Goal: Check status: Check status

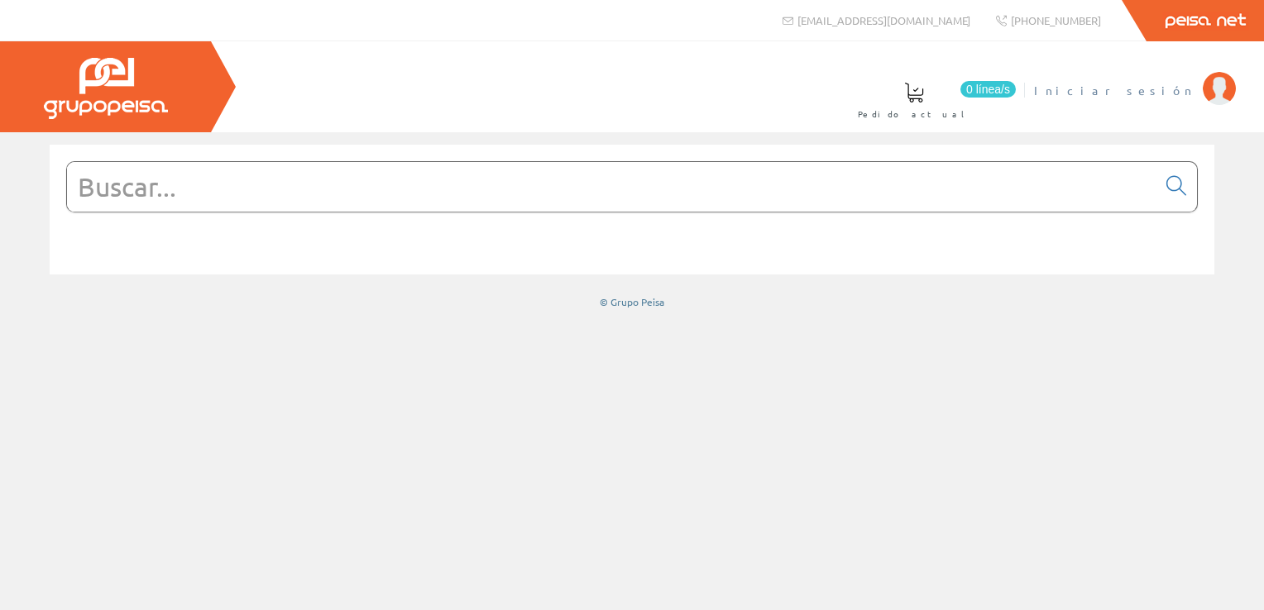
click at [1155, 99] on li "Iniciar sesión" at bounding box center [1134, 101] width 209 height 64
click at [1155, 98] on li "Iniciar sesión" at bounding box center [1134, 101] width 209 height 64
drag, startPoint x: 1155, startPoint y: 98, endPoint x: 1155, endPoint y: 90, distance: 8.3
click at [1155, 90] on span "Iniciar sesión" at bounding box center [1114, 90] width 160 height 17
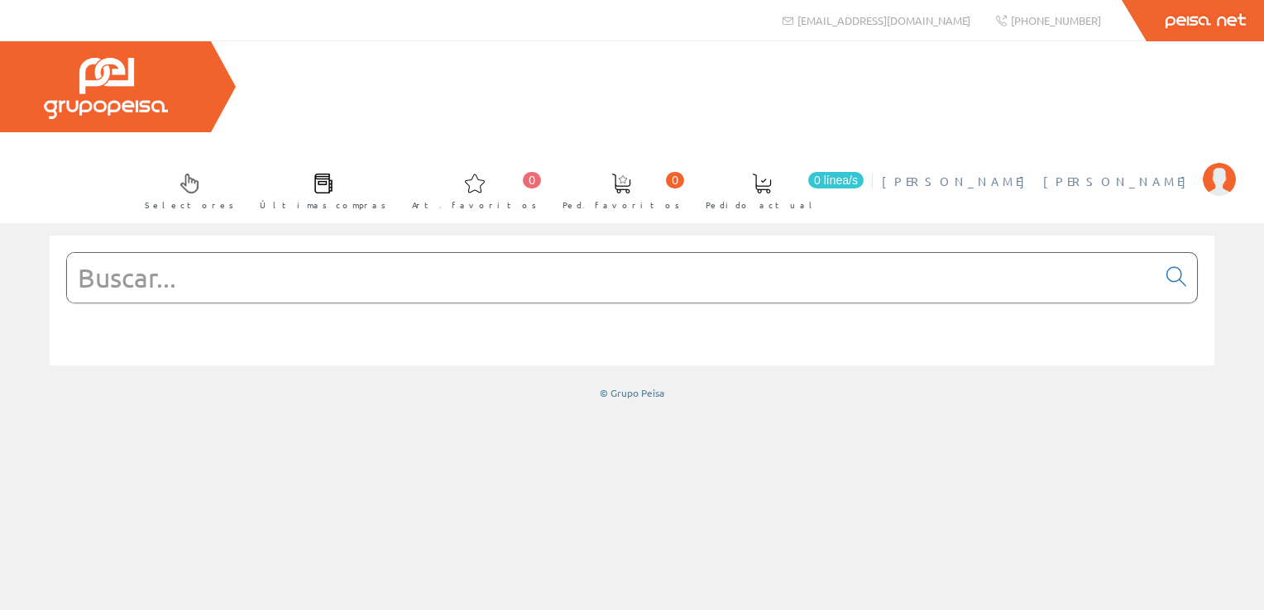
click at [1139, 173] on span "Oscar Sanchez Gutiérrez" at bounding box center [1038, 181] width 313 height 17
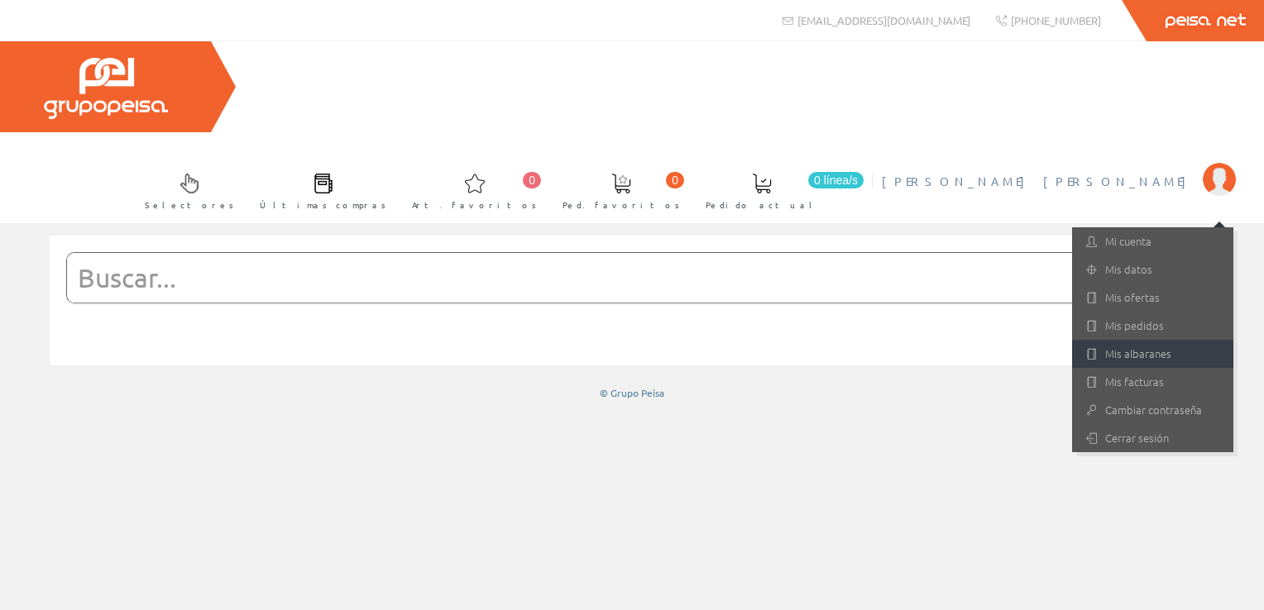
click at [1128, 340] on link "Mis albaranes" at bounding box center [1152, 354] width 161 height 28
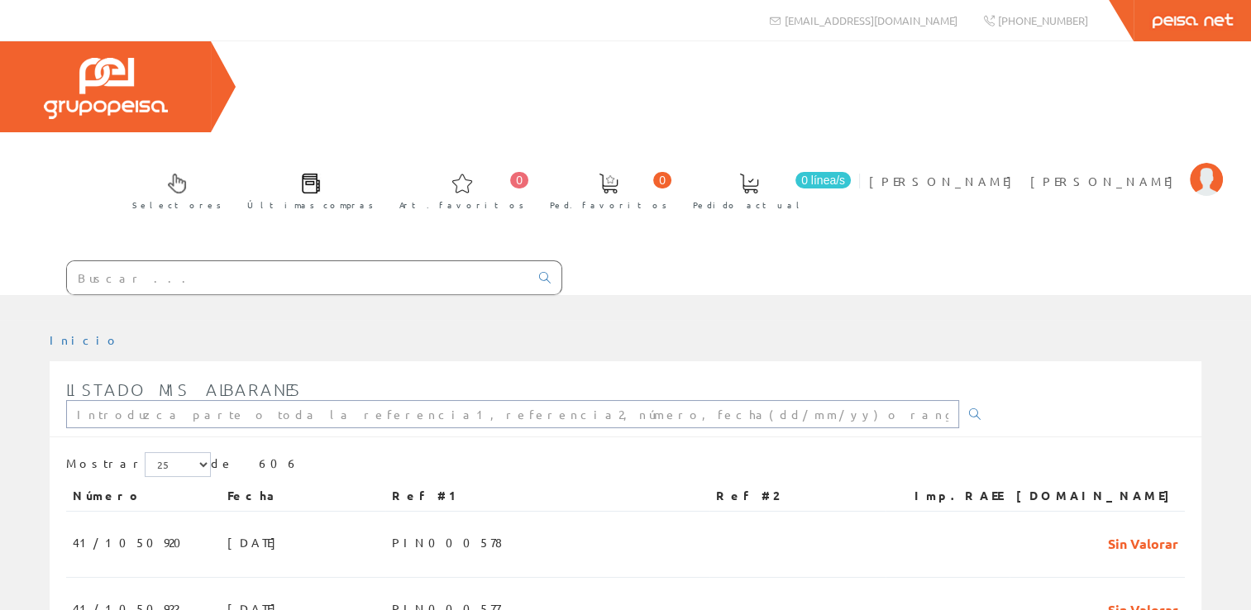
click at [373, 400] on input "text" at bounding box center [512, 414] width 893 height 28
type input "pin000352"
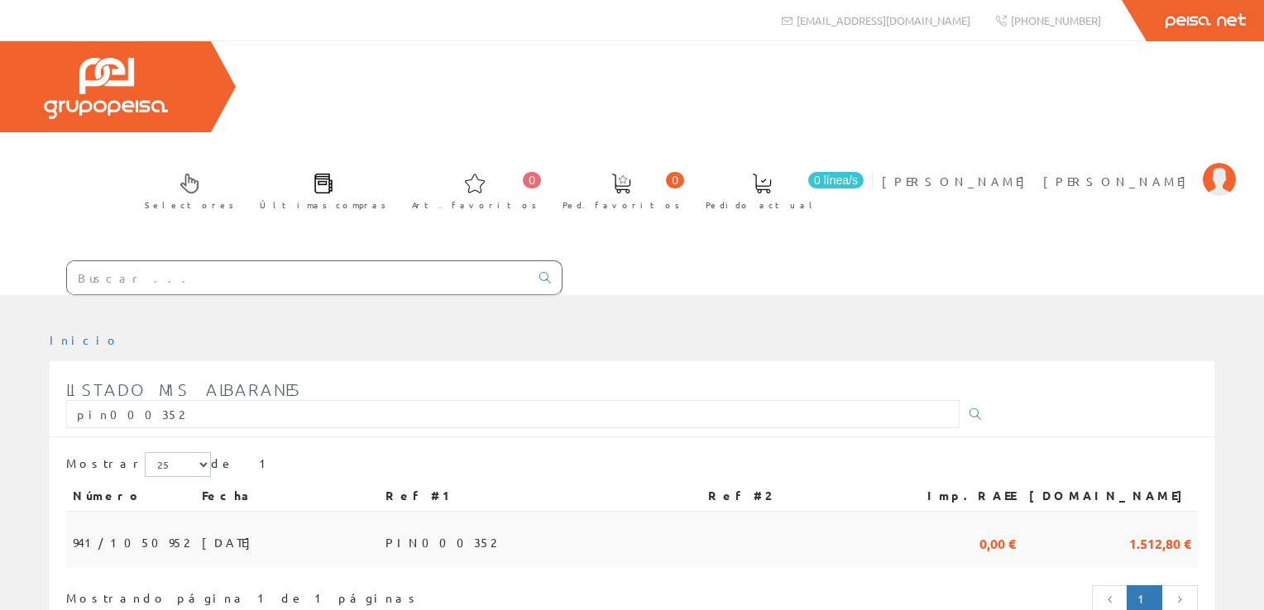
click at [226, 512] on td "[DATE]" at bounding box center [287, 539] width 184 height 55
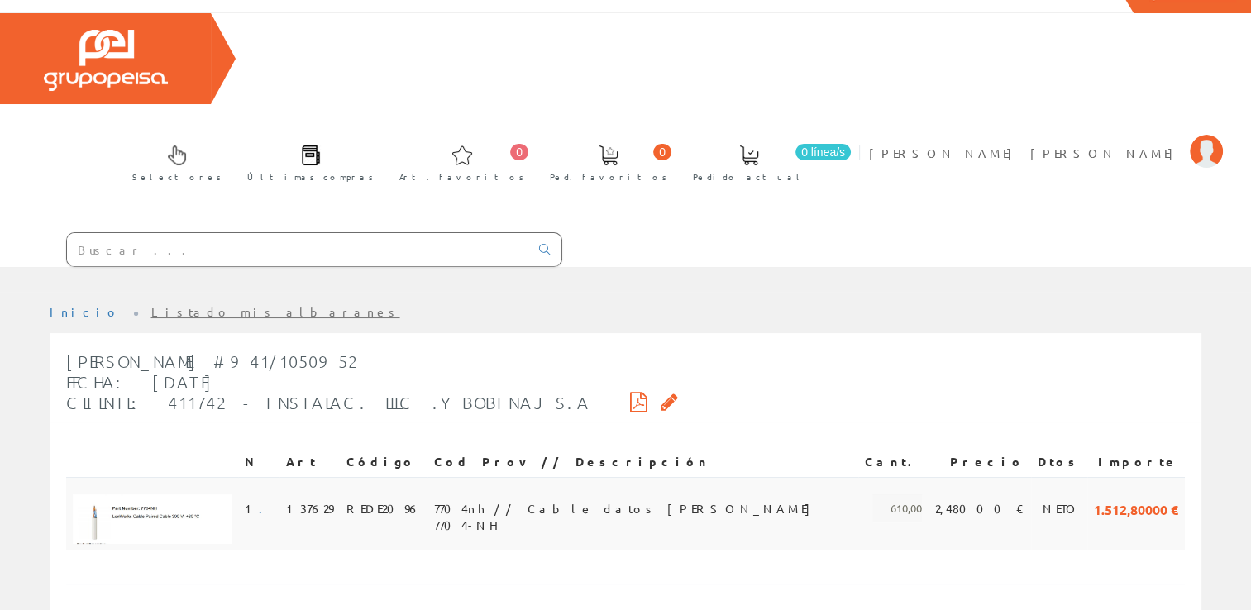
scroll to position [44, 0]
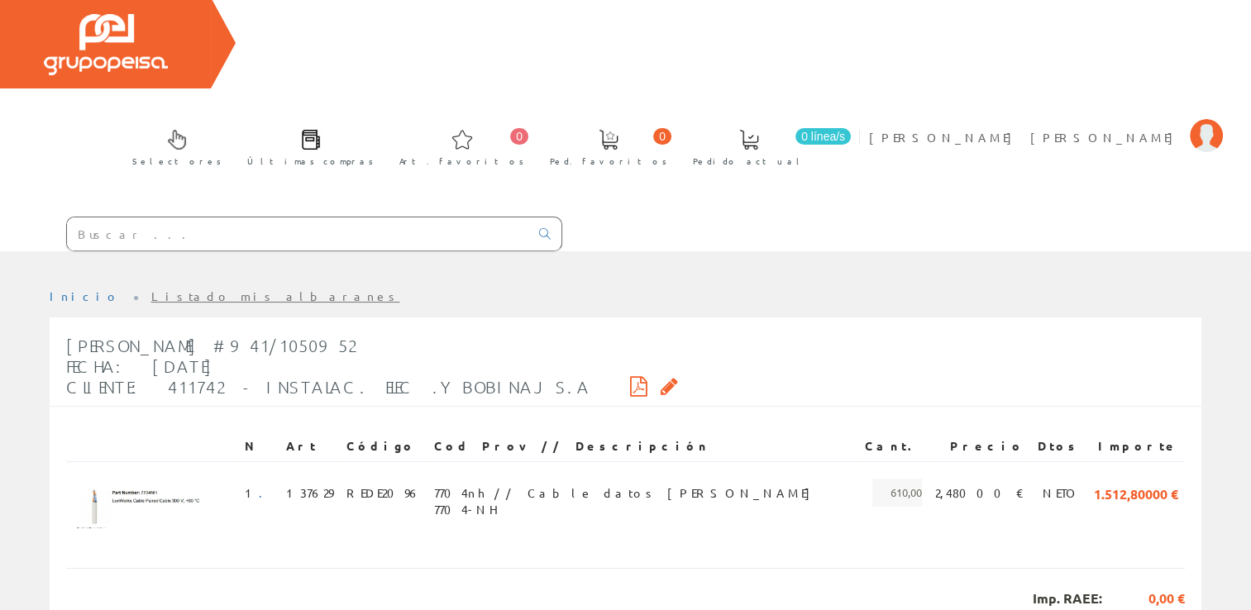
click at [630, 380] on icon at bounding box center [638, 386] width 17 height 12
click at [661, 380] on icon at bounding box center [669, 386] width 17 height 12
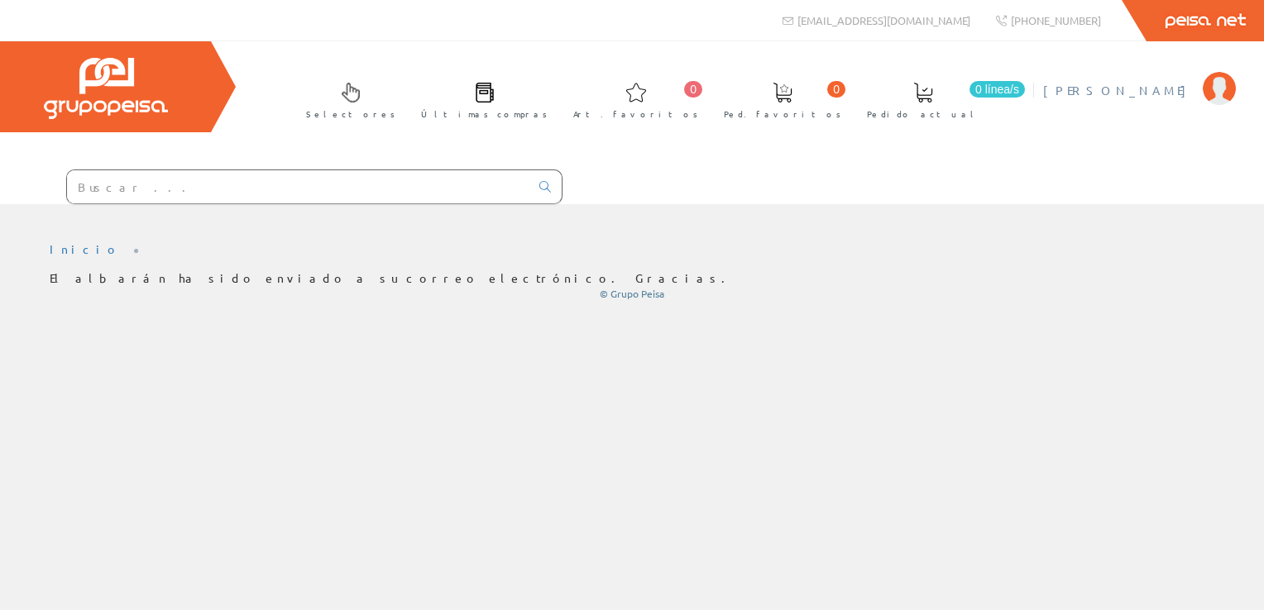
click at [1156, 91] on span "[PERSON_NAME] [PERSON_NAME]" at bounding box center [1118, 90] width 151 height 17
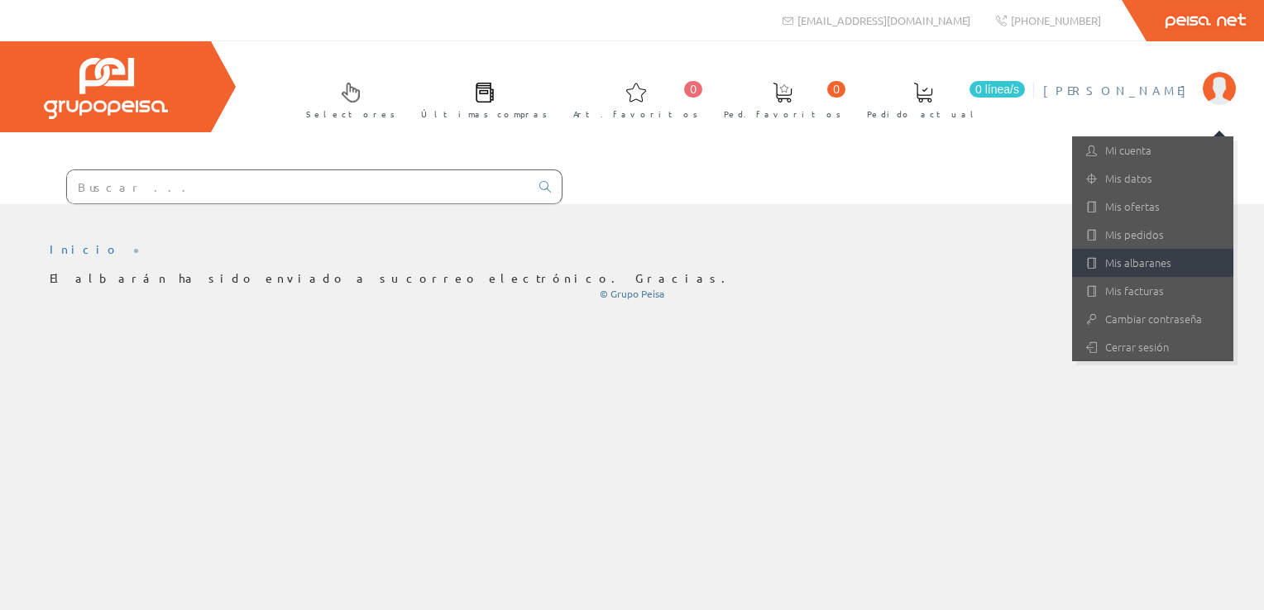
click at [1145, 267] on link "Mis albaranes" at bounding box center [1152, 263] width 161 height 28
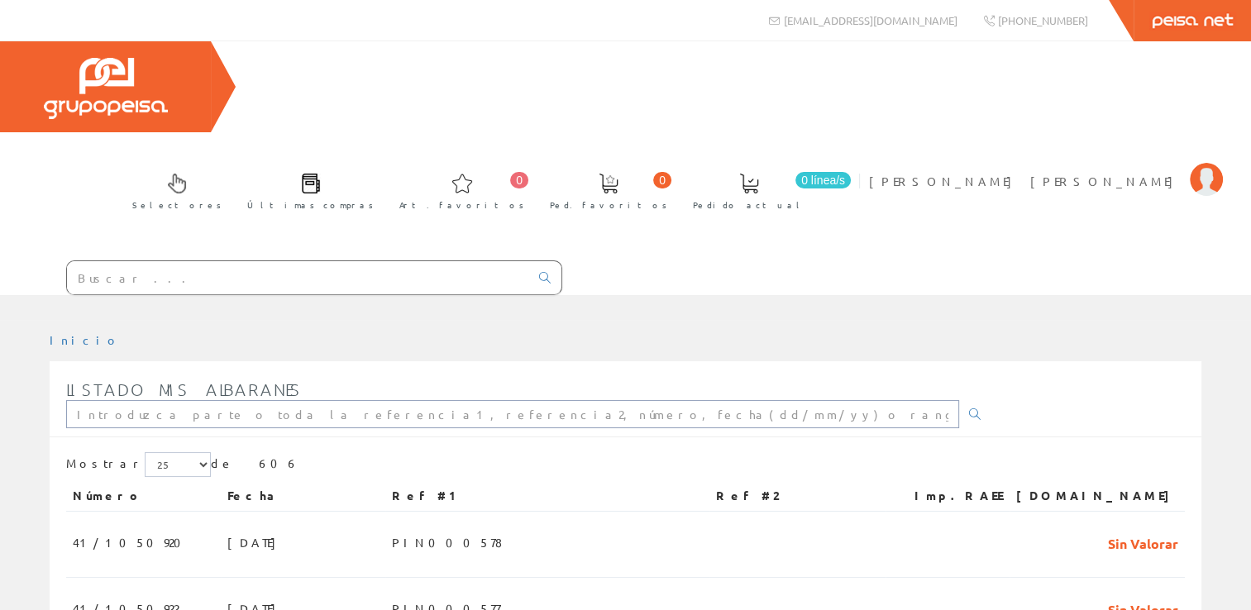
click at [439, 400] on input "text" at bounding box center [512, 414] width 893 height 28
paste input "PIN000429"
type input "PIN000429"
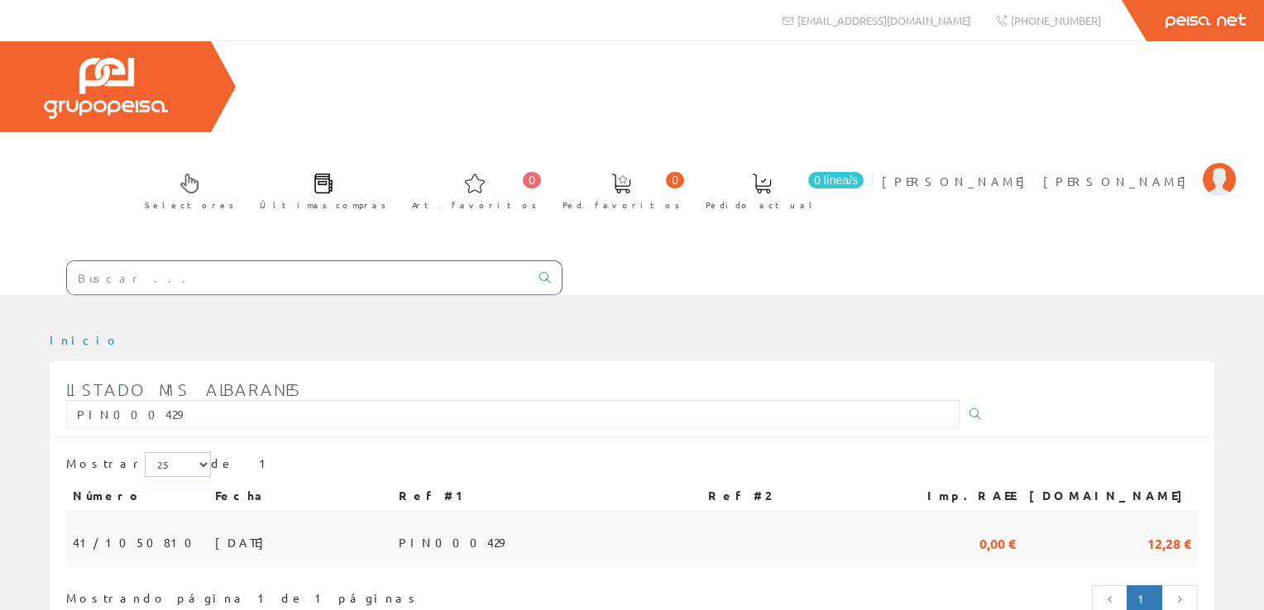
click at [392, 512] on td "[DATE]" at bounding box center [300, 539] width 184 height 55
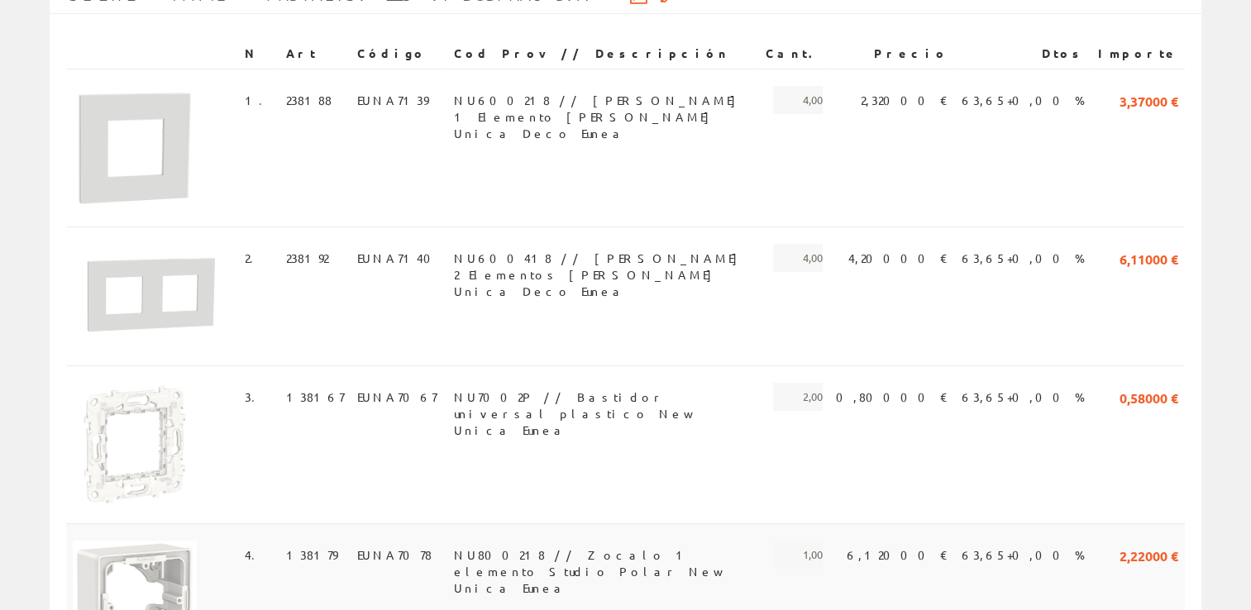
scroll to position [159, 0]
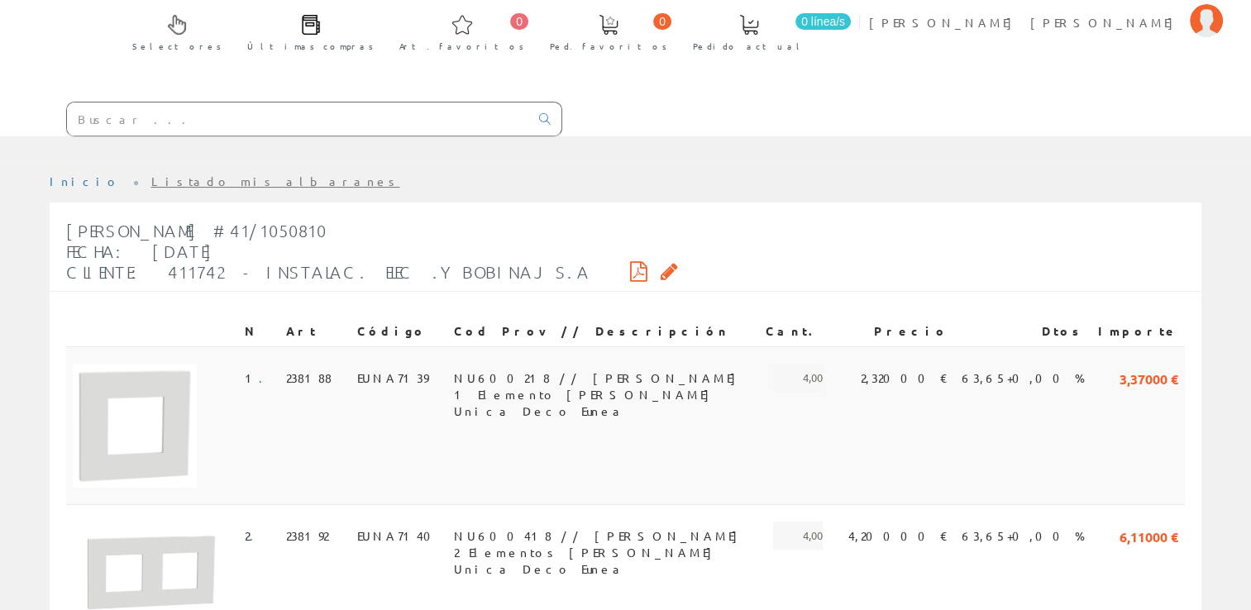
click at [724, 347] on td "NU600218 // Marco 1 Elemento Blanco Unica Deco Eunea" at bounding box center [603, 426] width 312 height 158
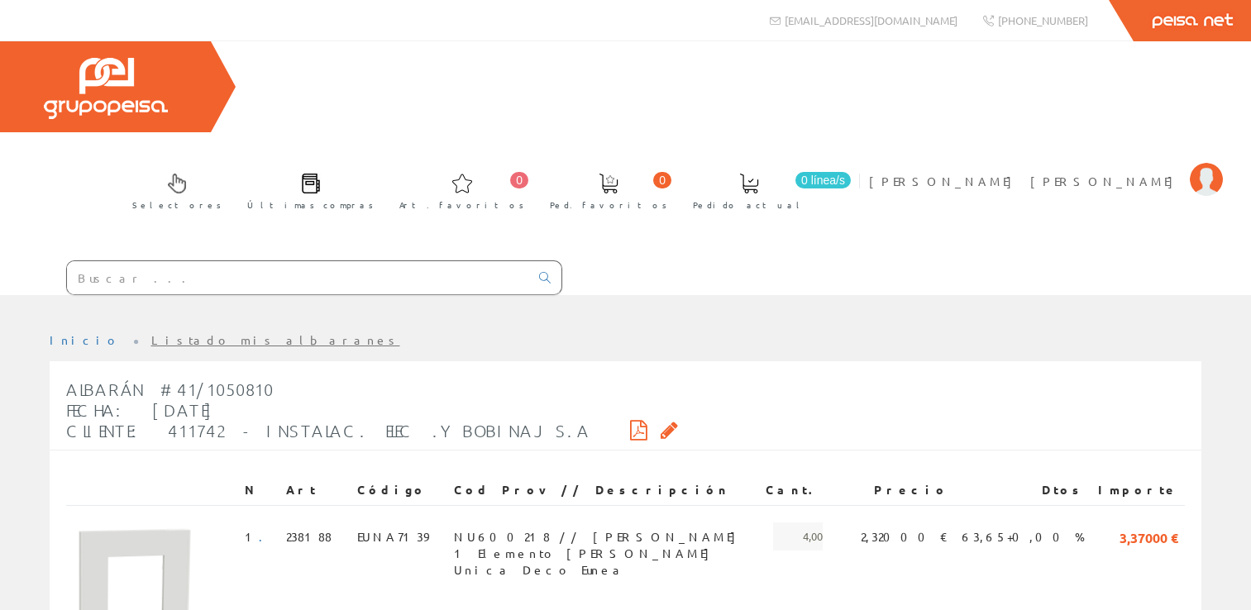
scroll to position [159, 0]
